Goal: Task Accomplishment & Management: Manage account settings

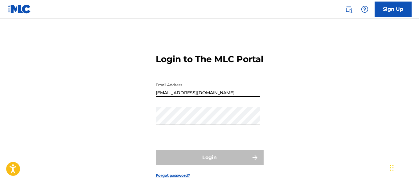
type input "[EMAIL_ADDRESS][DOMAIN_NAME]"
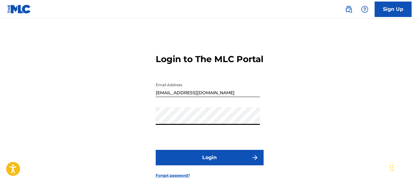
click at [210, 165] on button "Login" at bounding box center [210, 157] width 108 height 15
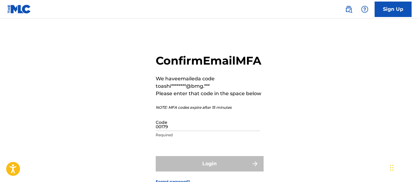
type input "001798"
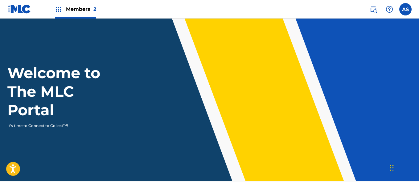
click at [59, 9] on img at bounding box center [58, 9] width 7 height 7
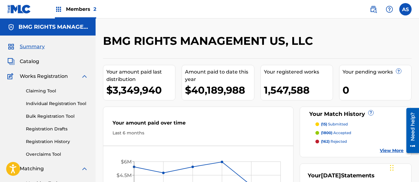
scroll to position [134, 0]
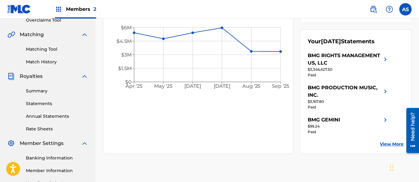
click at [57, 91] on link "Summary" at bounding box center [57, 91] width 62 height 6
